Goal: Find contact information: Find contact information

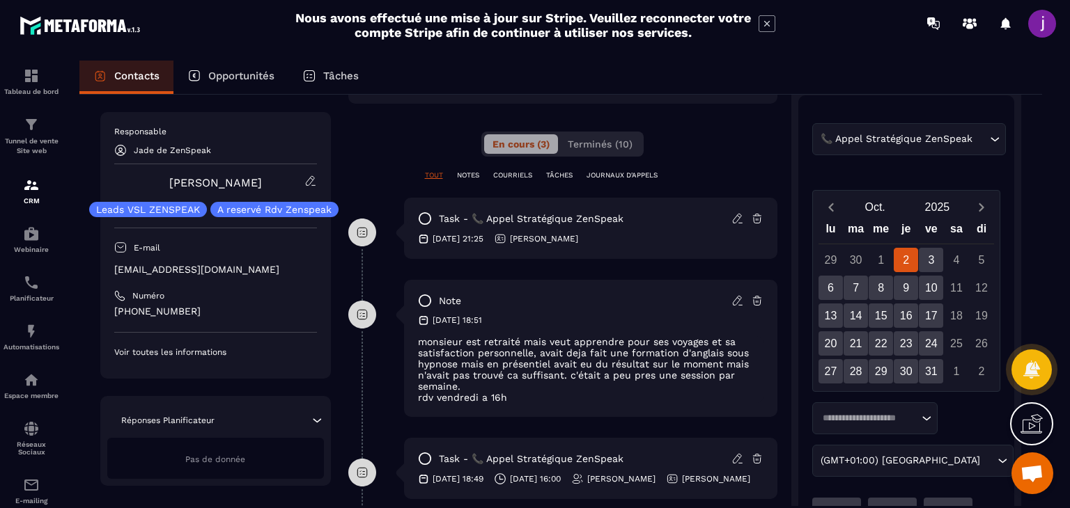
scroll to position [279, 0]
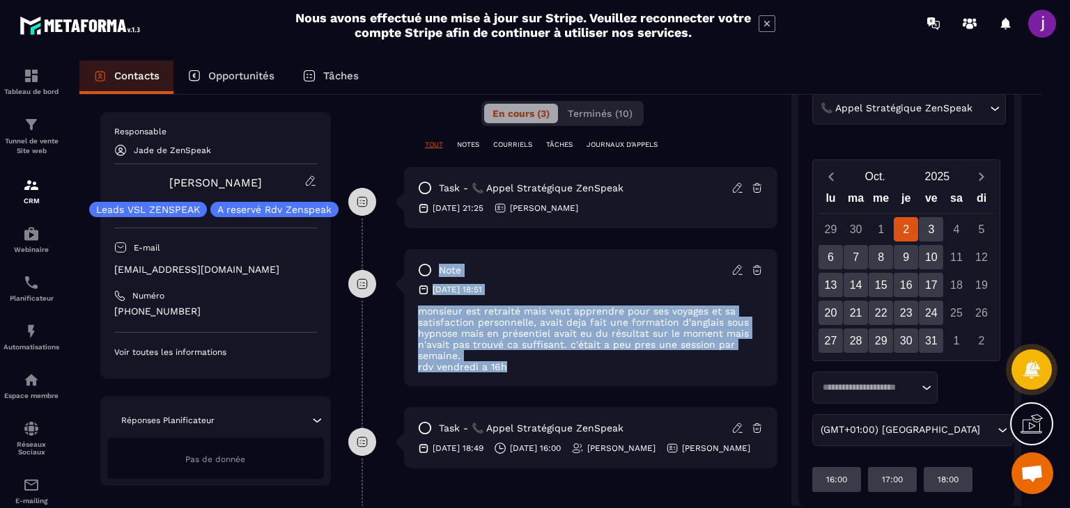
drag, startPoint x: 542, startPoint y: 368, endPoint x: 387, endPoint y: 257, distance: 190.8
click at [387, 258] on div "note [DATE] 18:51 monsieur est retraité mais veut apprendre pour ses voyages et…" at bounding box center [562, 328] width 429 height 158
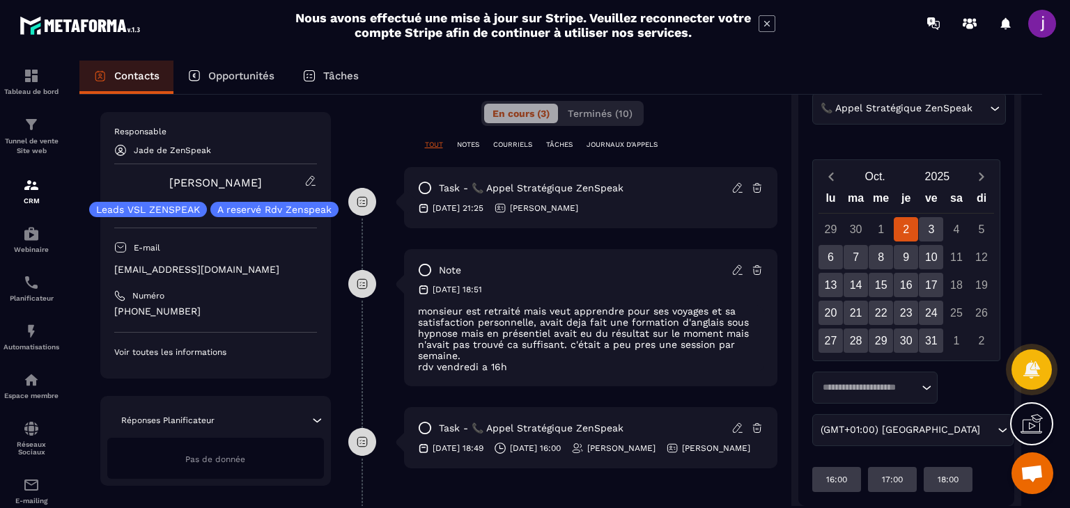
click at [540, 198] on div "task - 📞 [PERSON_NAME] Stratégique ZenSpeak [DATE] 21:25 [PERSON_NAME]" at bounding box center [590, 197] width 373 height 61
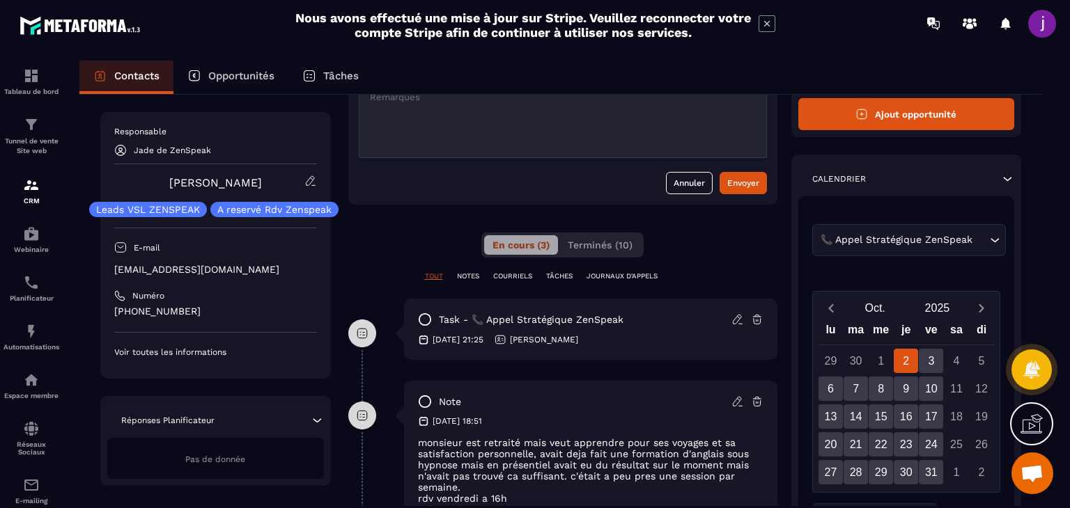
scroll to position [0, 0]
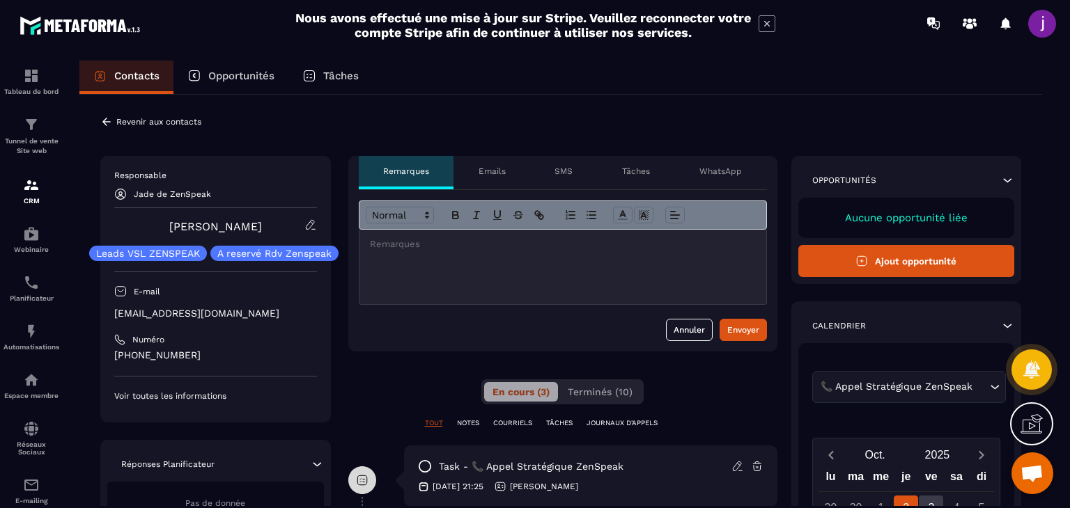
click at [100, 117] on div "**********" at bounding box center [560, 468] width 963 height 746
click at [106, 124] on icon at bounding box center [106, 122] width 13 height 13
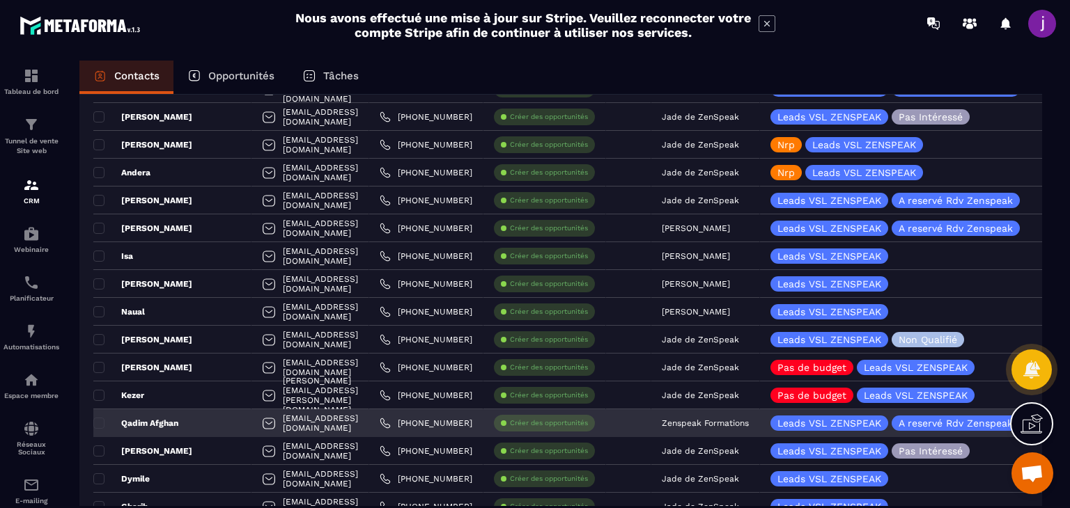
scroll to position [348, 0]
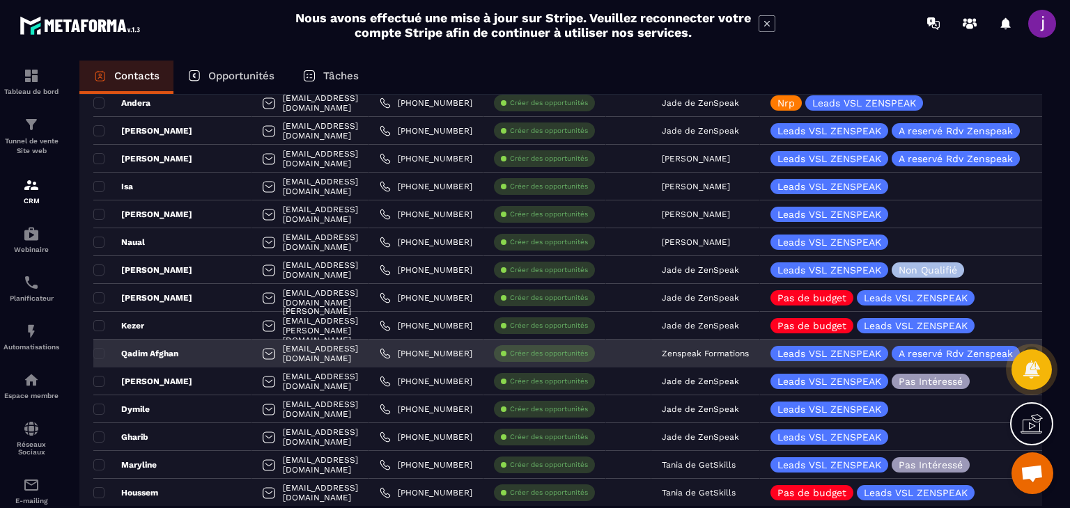
click at [787, 411] on div "Leads VSL ZENSPEAK" at bounding box center [912, 410] width 304 height 28
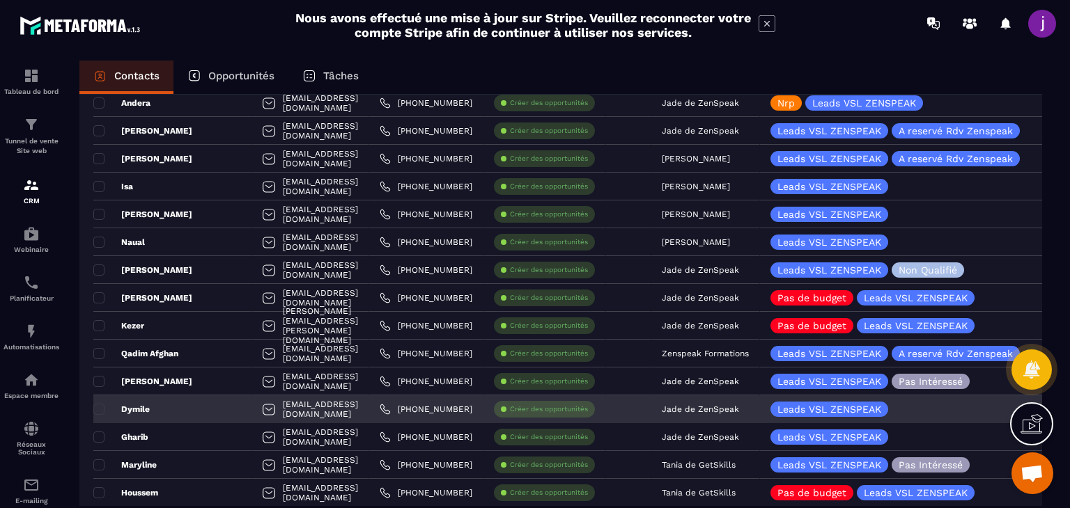
click at [400, 407] on div "[PHONE_NUMBER]" at bounding box center [426, 410] width 114 height 28
click at [369, 409] on div "[EMAIL_ADDRESS][DOMAIN_NAME]" at bounding box center [310, 410] width 118 height 28
click at [192, 403] on div "Dymile" at bounding box center [172, 410] width 158 height 28
